Goal: Navigation & Orientation: Find specific page/section

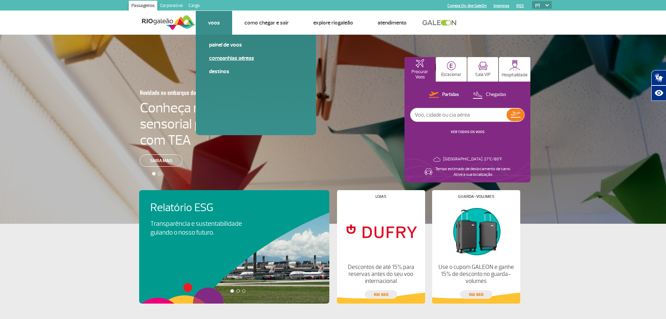
click at [226, 60] on link "Companhias Aéreas" at bounding box center [256, 58] width 94 height 8
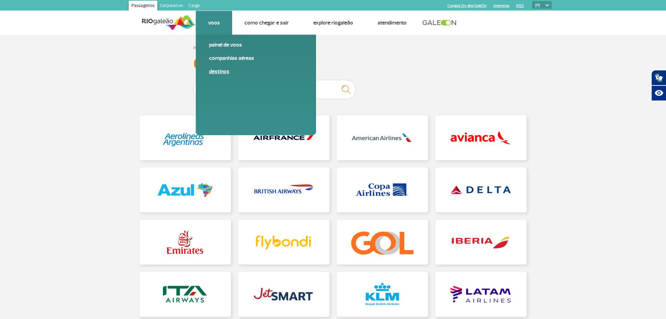
click at [215, 73] on link "Destinos" at bounding box center [256, 72] width 94 height 8
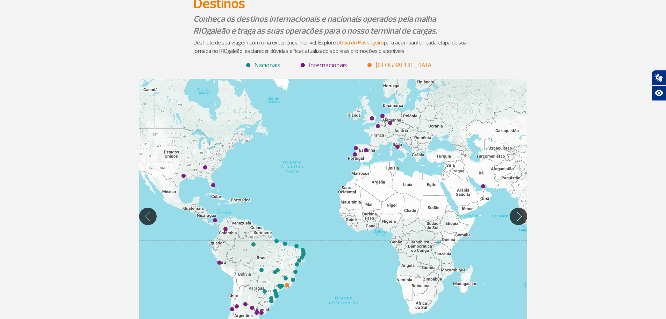
scroll to position [57, 0]
click at [334, 67] on li "Internacionais" at bounding box center [325, 65] width 46 height 9
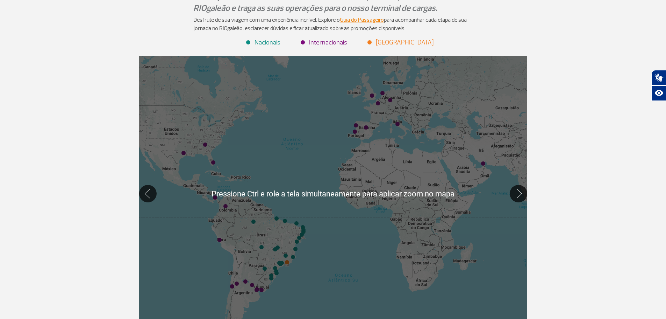
scroll to position [80, 0]
click at [516, 194] on button "Mover para direita" at bounding box center [518, 193] width 17 height 17
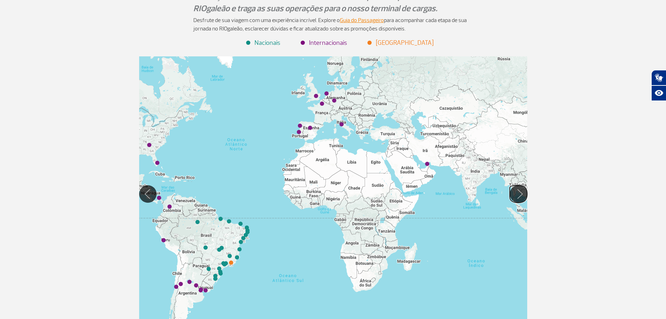
click at [516, 194] on button "Mover para direita" at bounding box center [518, 193] width 17 height 17
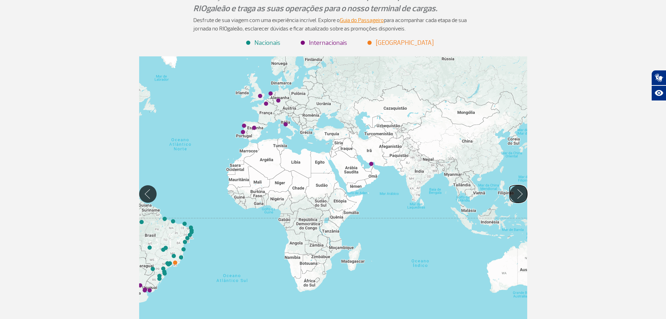
click at [516, 194] on button "Mover para direita" at bounding box center [518, 193] width 17 height 17
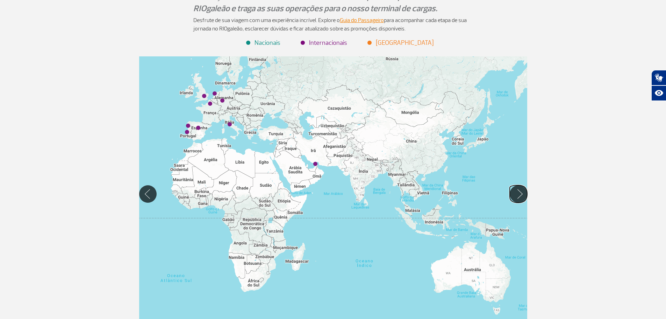
click at [516, 194] on button "Mover para direita" at bounding box center [518, 193] width 17 height 17
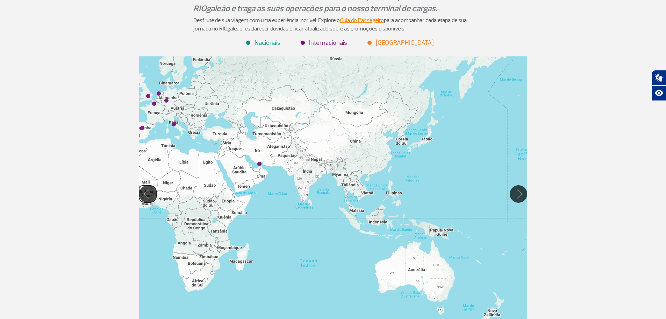
click at [150, 193] on button "Mover para esquerda" at bounding box center [147, 193] width 17 height 17
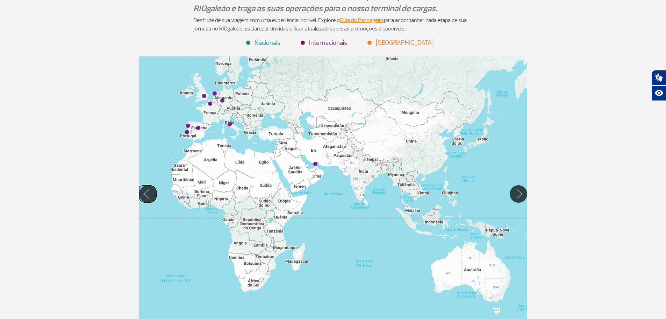
click at [150, 193] on button "Mover para esquerda" at bounding box center [147, 193] width 17 height 17
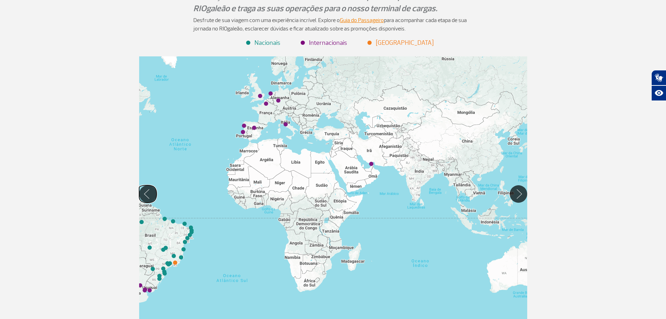
click at [150, 193] on button "Mover para esquerda" at bounding box center [147, 193] width 17 height 17
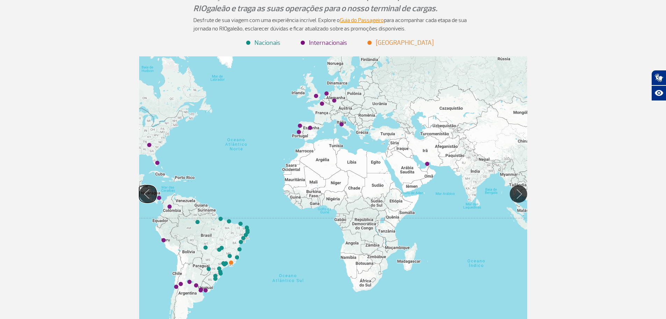
click at [150, 193] on button "Mover para esquerda" at bounding box center [147, 193] width 17 height 17
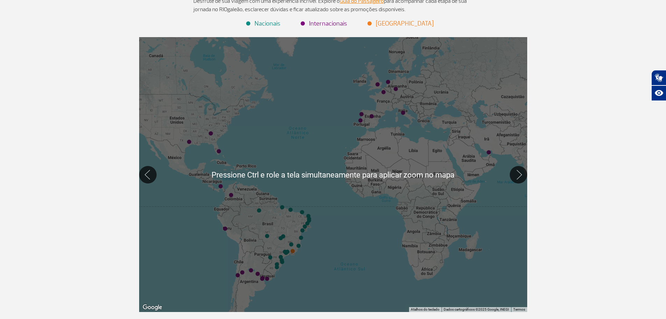
scroll to position [104, 0]
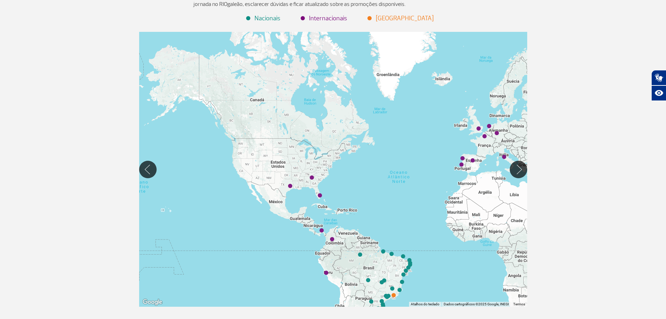
drag, startPoint x: 314, startPoint y: 134, endPoint x: 415, endPoint y: 181, distance: 111.6
click at [415, 181] on div at bounding box center [333, 169] width 388 height 275
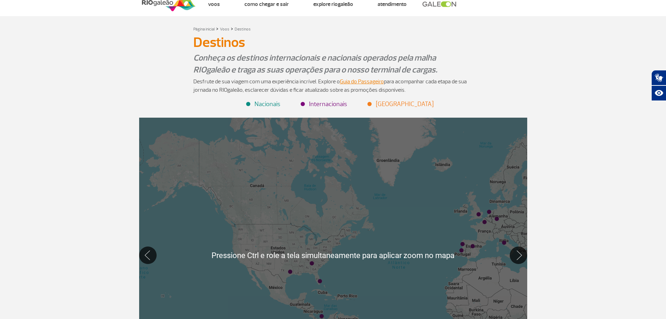
scroll to position [0, 0]
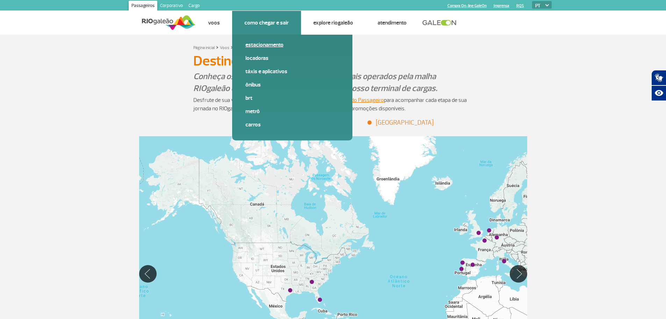
click at [262, 47] on link "Estacionamento" at bounding box center [293, 45] width 94 height 8
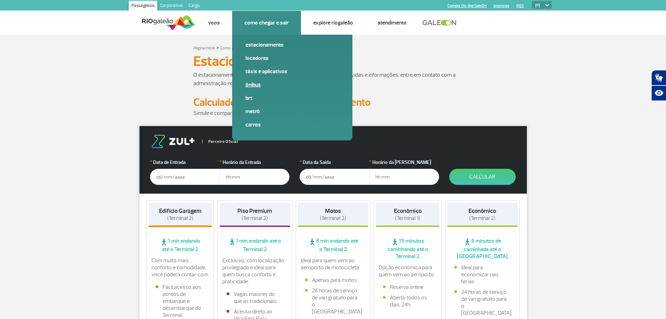
click at [252, 85] on link "Ônibus" at bounding box center [293, 85] width 94 height 8
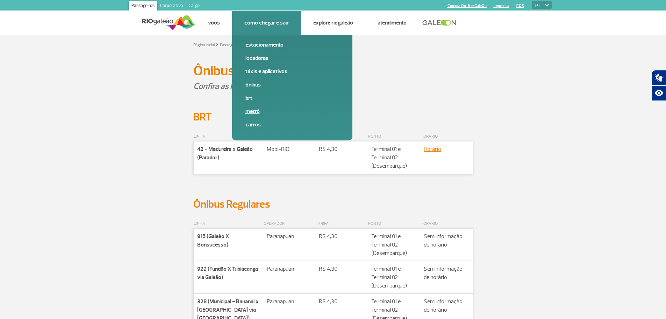
click at [251, 114] on link "Metrô" at bounding box center [293, 111] width 94 height 8
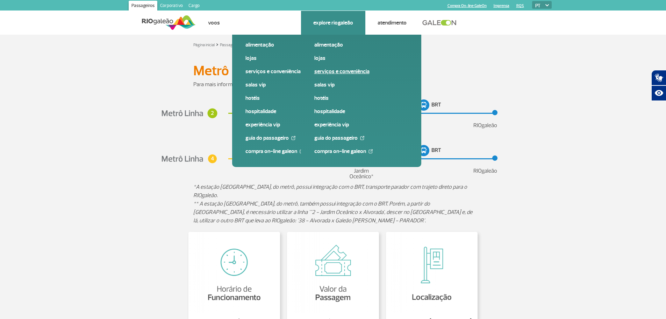
click at [332, 72] on link "Serviços e Conveniência" at bounding box center [361, 72] width 94 height 8
click at [326, 85] on link "Salas VIP" at bounding box center [361, 85] width 94 height 8
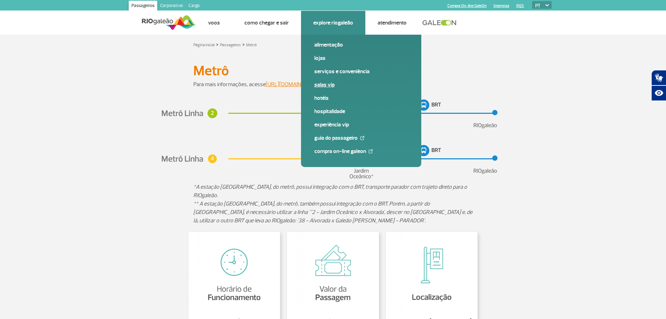
click at [321, 82] on link "Salas VIP" at bounding box center [361, 85] width 94 height 8
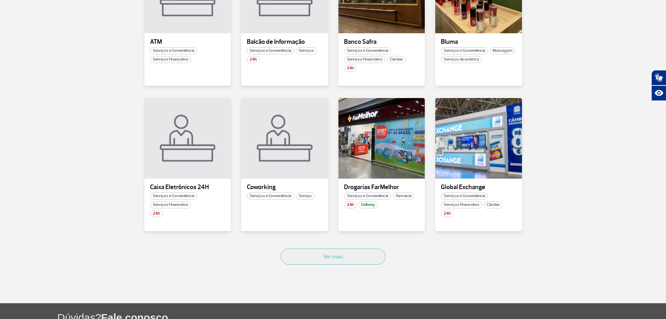
scroll to position [334, 0]
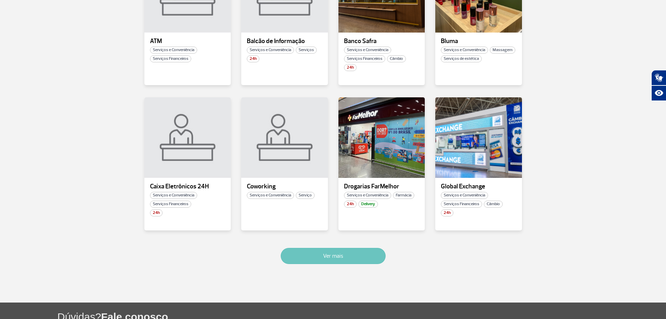
click at [341, 254] on button "Ver mais" at bounding box center [333, 256] width 105 height 16
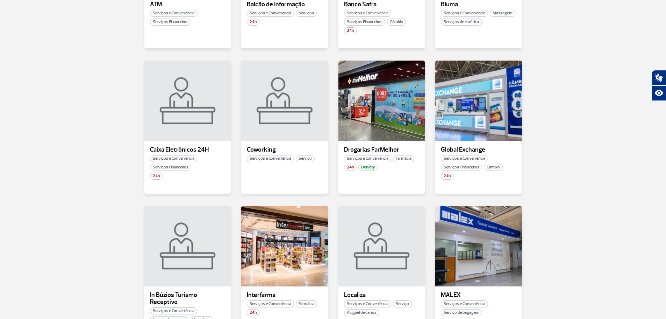
scroll to position [370, 0]
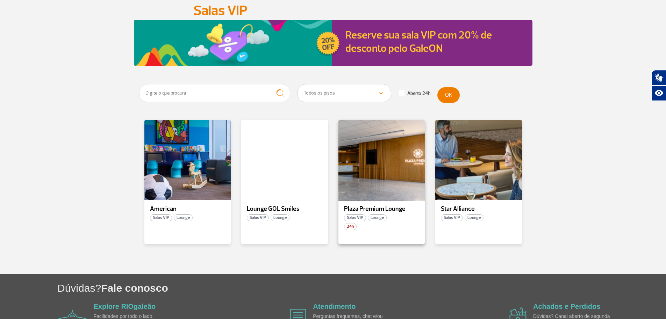
scroll to position [64, 0]
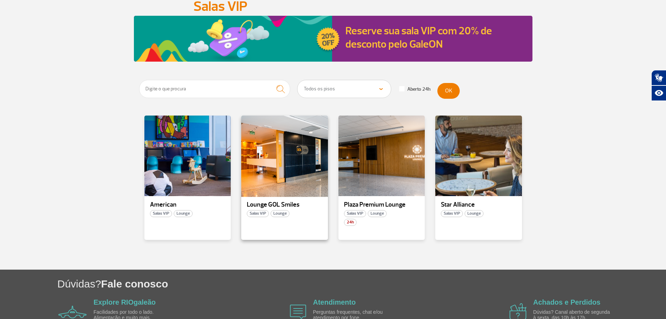
drag, startPoint x: 272, startPoint y: 168, endPoint x: 259, endPoint y: 145, distance: 26.8
click at [259, 145] on div at bounding box center [285, 156] width 88 height 82
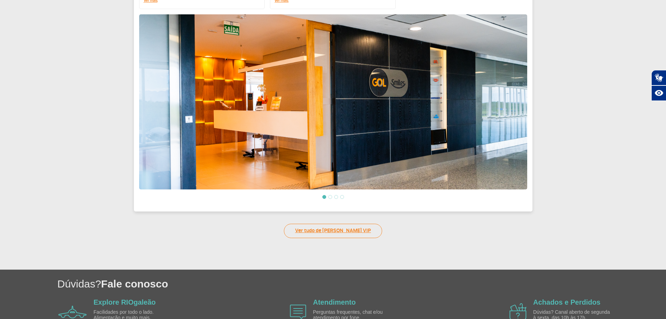
scroll to position [227, 0]
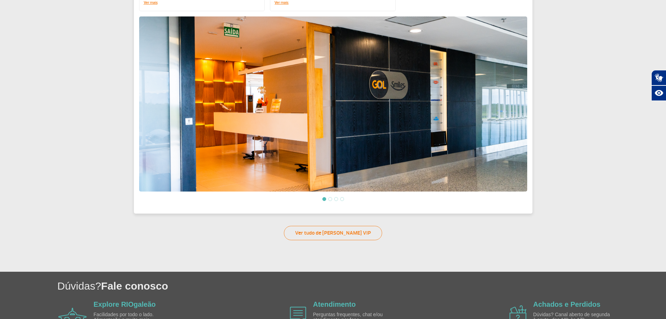
click at [331, 198] on li at bounding box center [330, 199] width 4 height 4
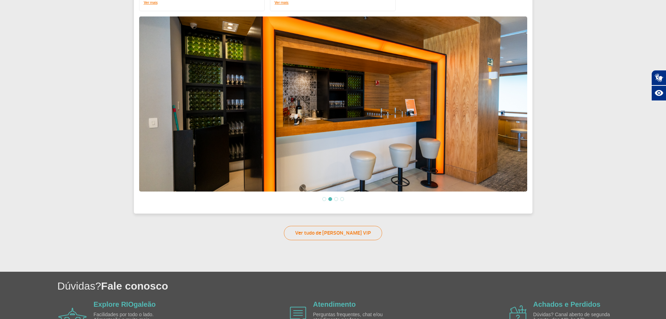
click at [336, 197] on li at bounding box center [336, 199] width 4 height 4
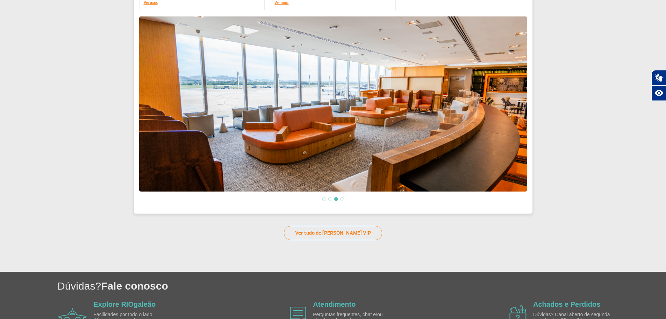
click at [343, 197] on li at bounding box center [342, 199] width 4 height 4
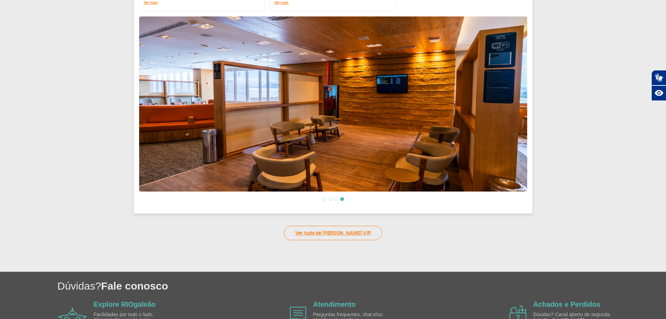
click at [334, 230] on link "Ver tudo de Salas VIP" at bounding box center [333, 233] width 98 height 14
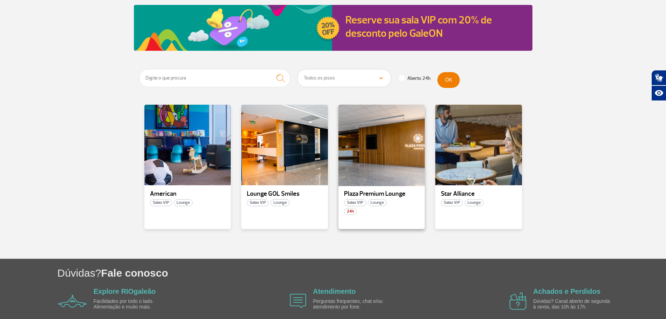
scroll to position [76, 0]
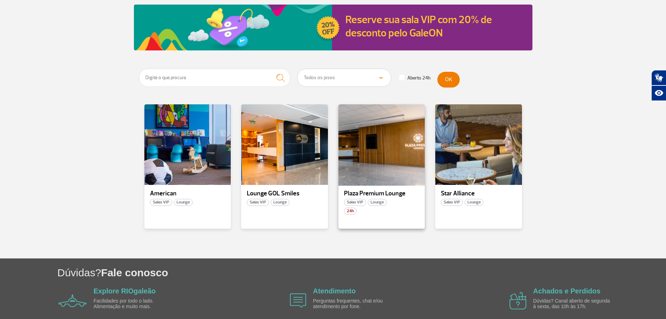
click at [383, 148] on div at bounding box center [382, 145] width 88 height 82
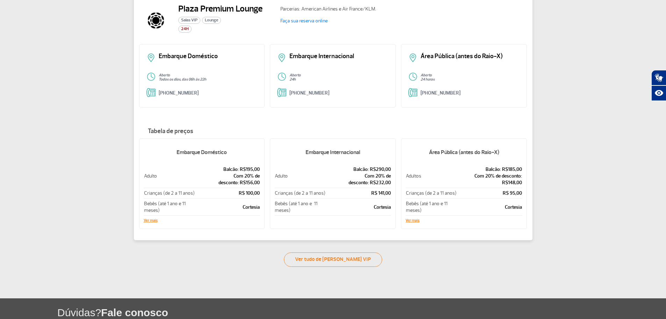
scroll to position [52, 0]
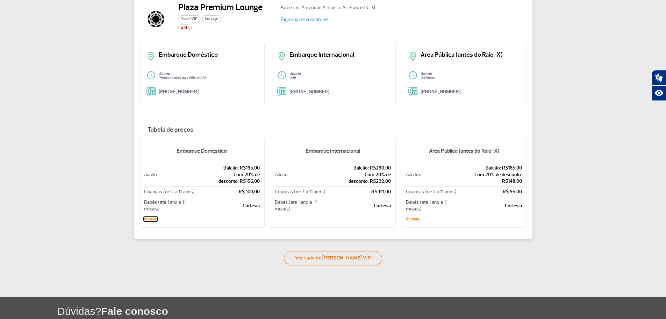
click at [152, 221] on button "Ver mais" at bounding box center [151, 219] width 14 height 4
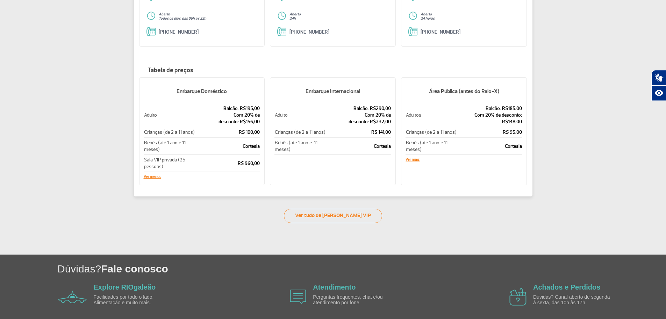
scroll to position [0, 0]
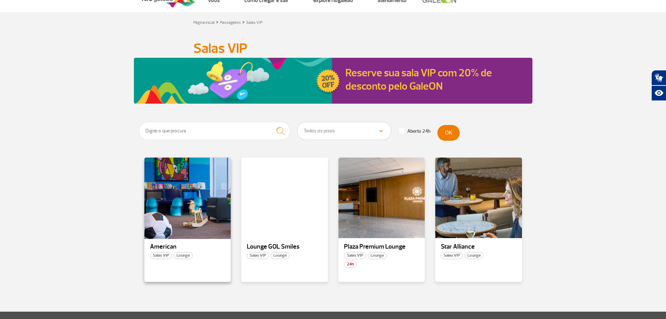
scroll to position [23, 0]
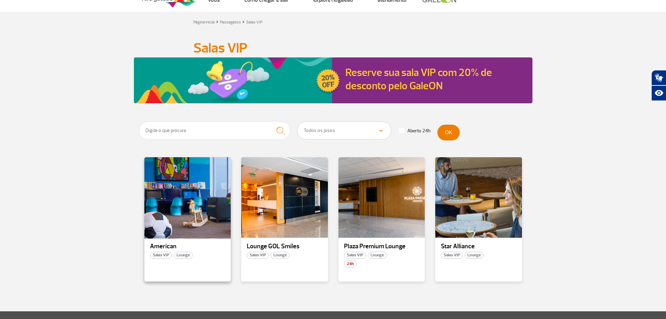
click at [209, 200] on div at bounding box center [187, 197] width 88 height 82
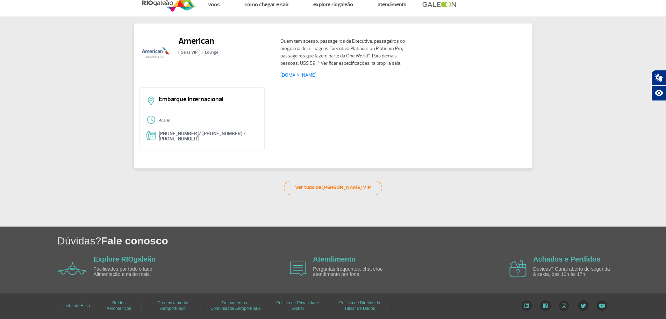
scroll to position [18, 0]
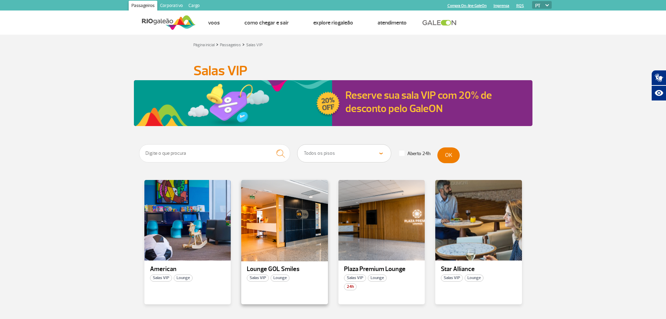
click at [274, 211] on div at bounding box center [285, 220] width 88 height 82
